Goal: Information Seeking & Learning: Check status

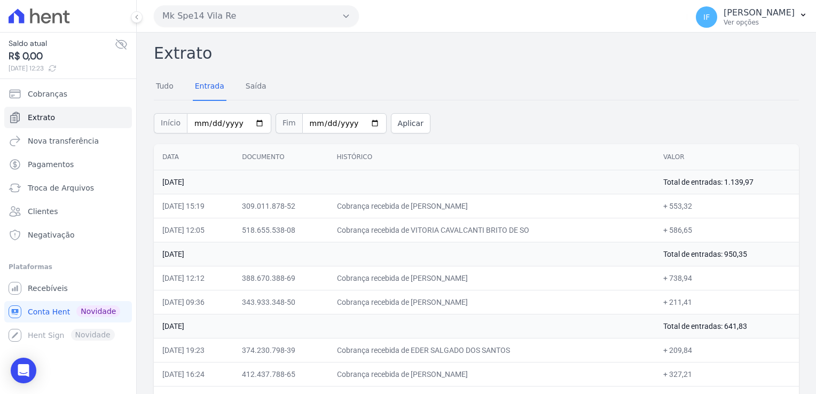
scroll to position [2797, 0]
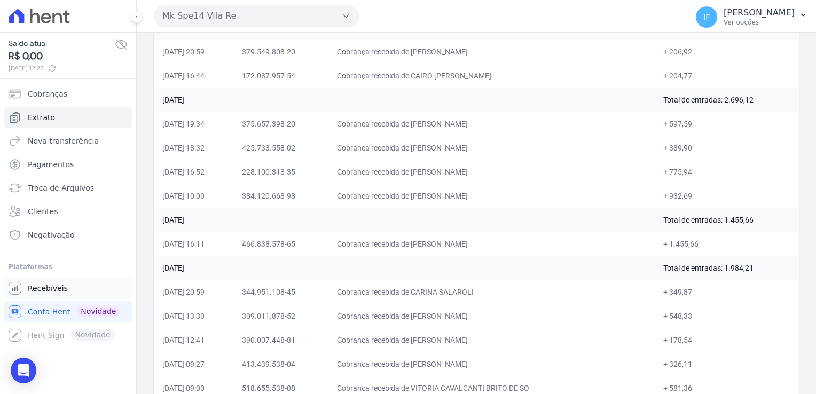
click at [42, 290] on span "Recebíveis" at bounding box center [48, 288] width 40 height 11
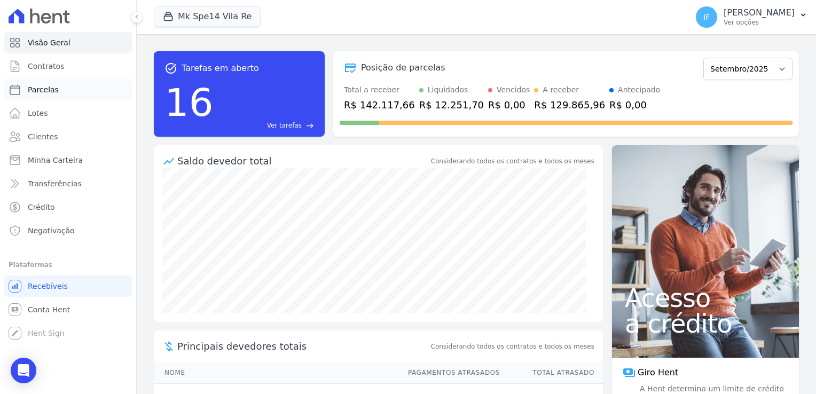
click at [66, 94] on link "Parcelas" at bounding box center [68, 89] width 128 height 21
select select
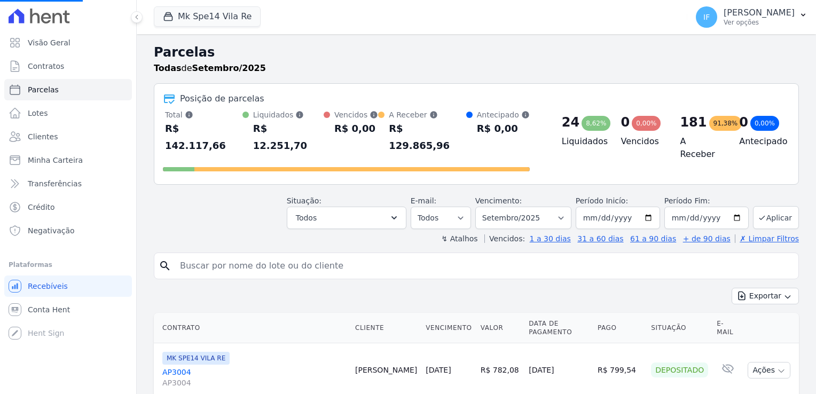
click at [218, 255] on input "search" at bounding box center [483, 265] width 620 height 21
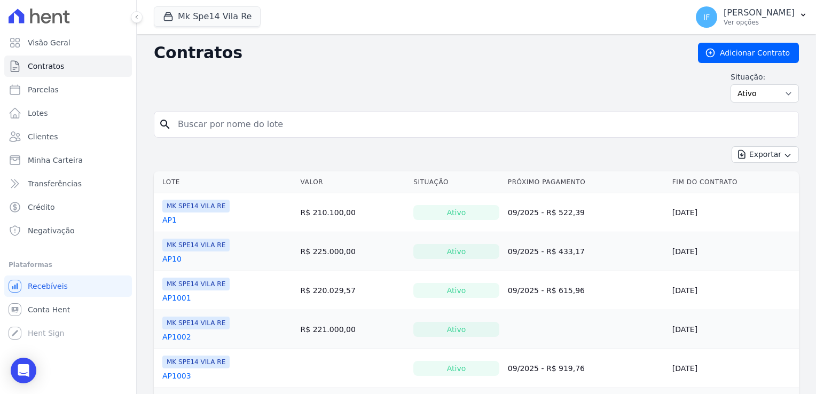
click at [195, 124] on input "search" at bounding box center [482, 124] width 622 height 21
type input "2023"
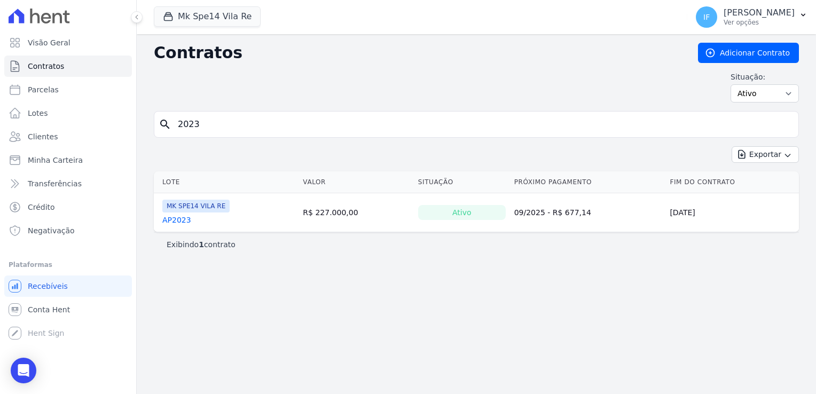
click at [177, 217] on link "AP2023" at bounding box center [176, 220] width 29 height 11
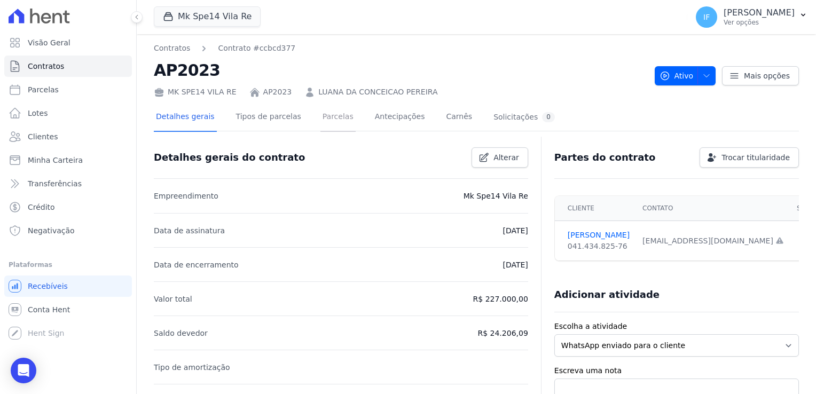
click at [320, 114] on link "Parcelas" at bounding box center [337, 118] width 35 height 28
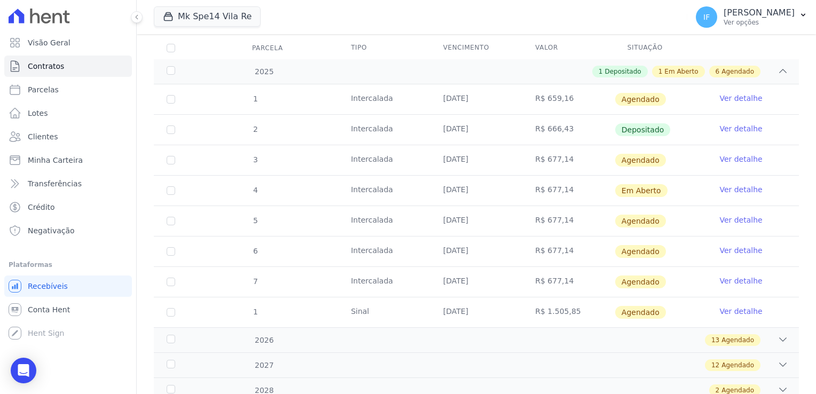
scroll to position [160, 0]
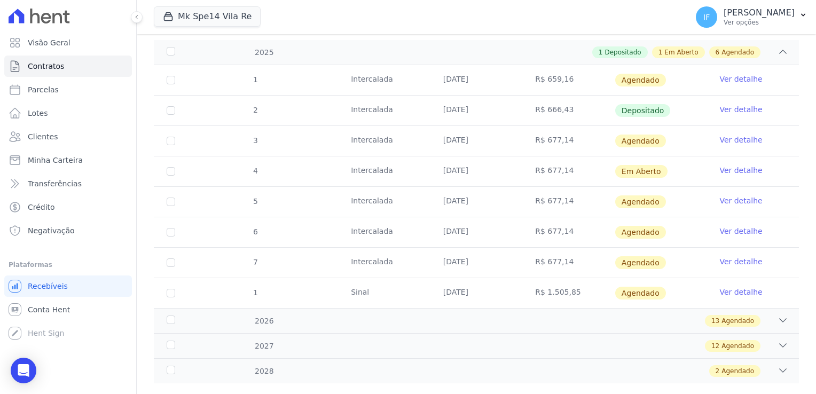
drag, startPoint x: 438, startPoint y: 106, endPoint x: 586, endPoint y: 111, distance: 148.5
click at [586, 111] on tr "2 [GEOGRAPHIC_DATA] [DATE] R$ 666,43 Depositado Ver detalhe" at bounding box center [476, 110] width 645 height 30
click at [729, 110] on link "Ver detalhe" at bounding box center [740, 109] width 43 height 11
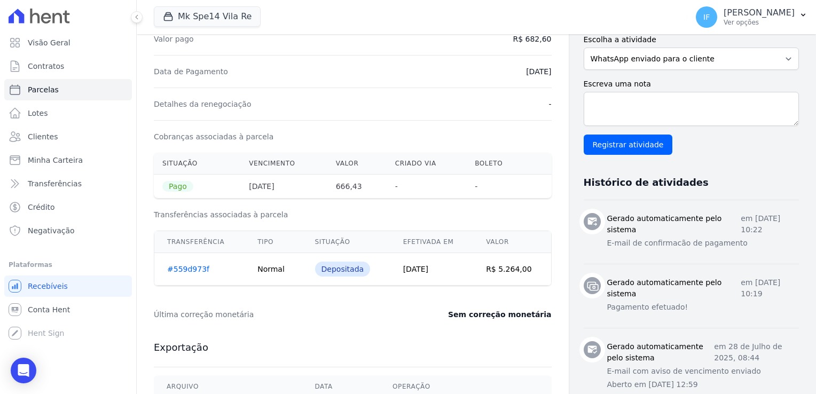
scroll to position [214, 0]
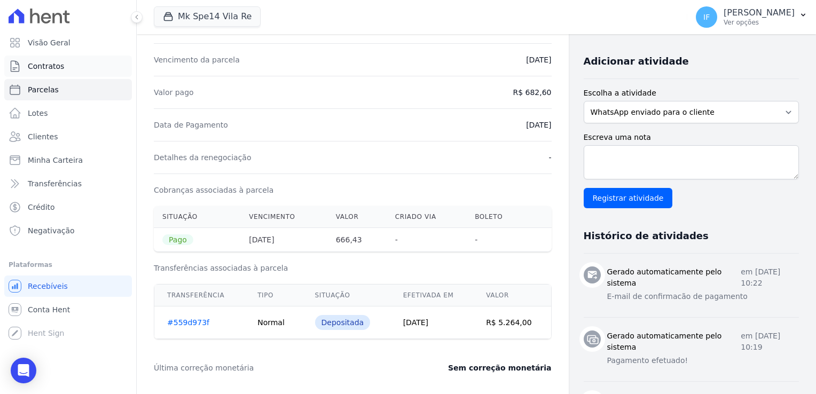
click at [41, 66] on span "Contratos" at bounding box center [46, 66] width 36 height 11
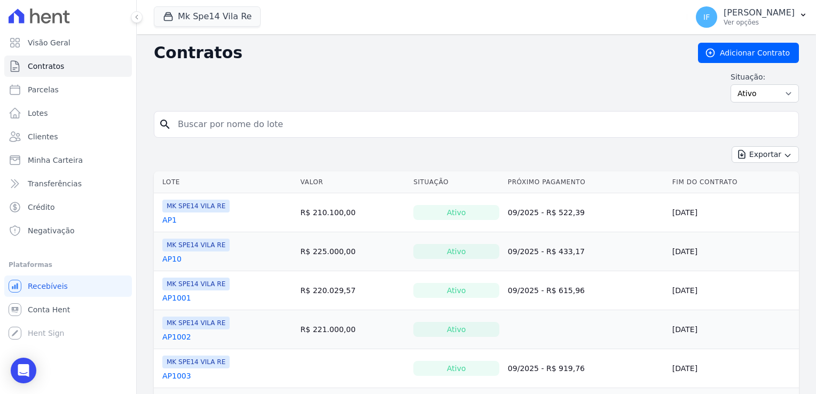
click at [214, 122] on input "search" at bounding box center [482, 124] width 622 height 21
type input "4011"
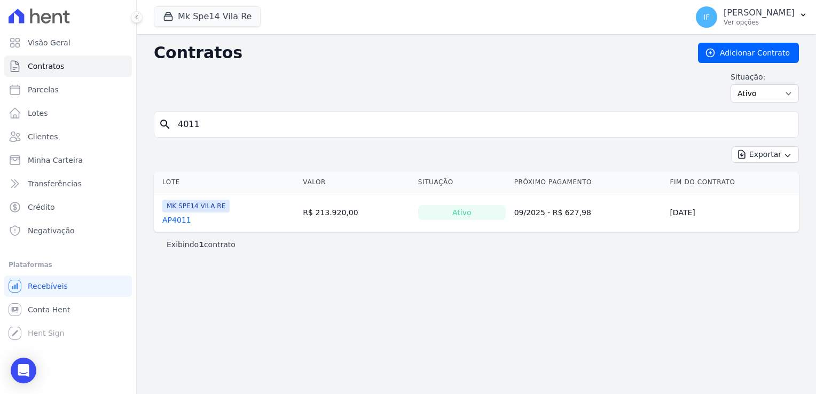
click at [183, 220] on link "AP4011" at bounding box center [176, 220] width 29 height 11
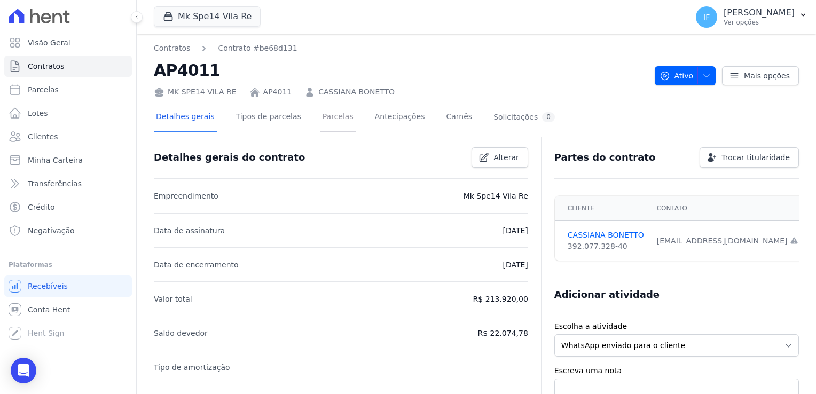
click at [321, 114] on link "Parcelas" at bounding box center [337, 118] width 35 height 28
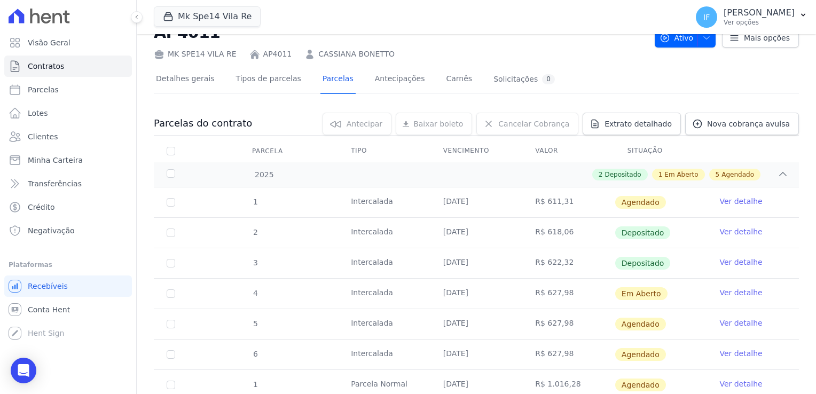
scroll to position [53, 0]
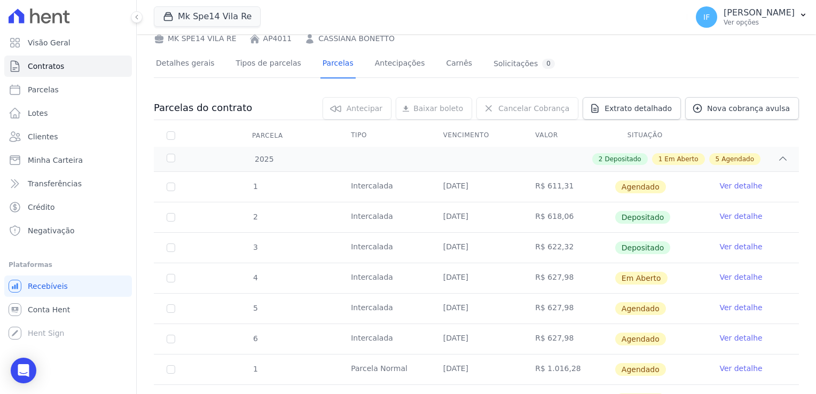
drag, startPoint x: 433, startPoint y: 244, endPoint x: 727, endPoint y: 250, distance: 293.7
click at [727, 250] on tr "3 [GEOGRAPHIC_DATA] [DATE] R$ 622,32 Depositado Ver detalhe" at bounding box center [476, 247] width 645 height 30
click at [724, 248] on link "Ver detalhe" at bounding box center [740, 246] width 43 height 11
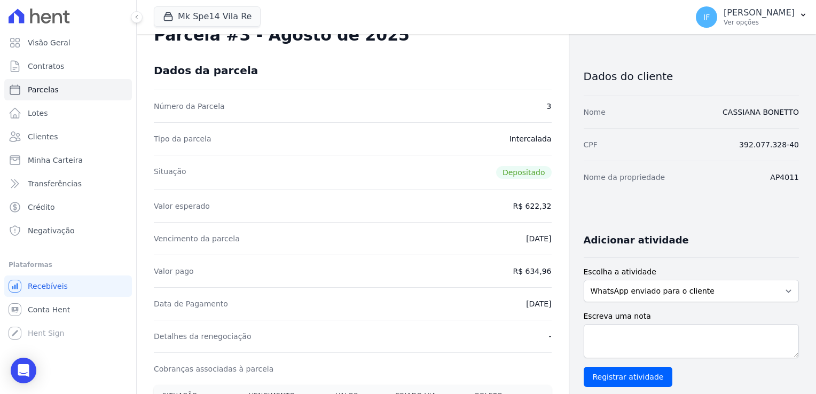
scroll to position [53, 0]
